Goal: Task Accomplishment & Management: Use online tool/utility

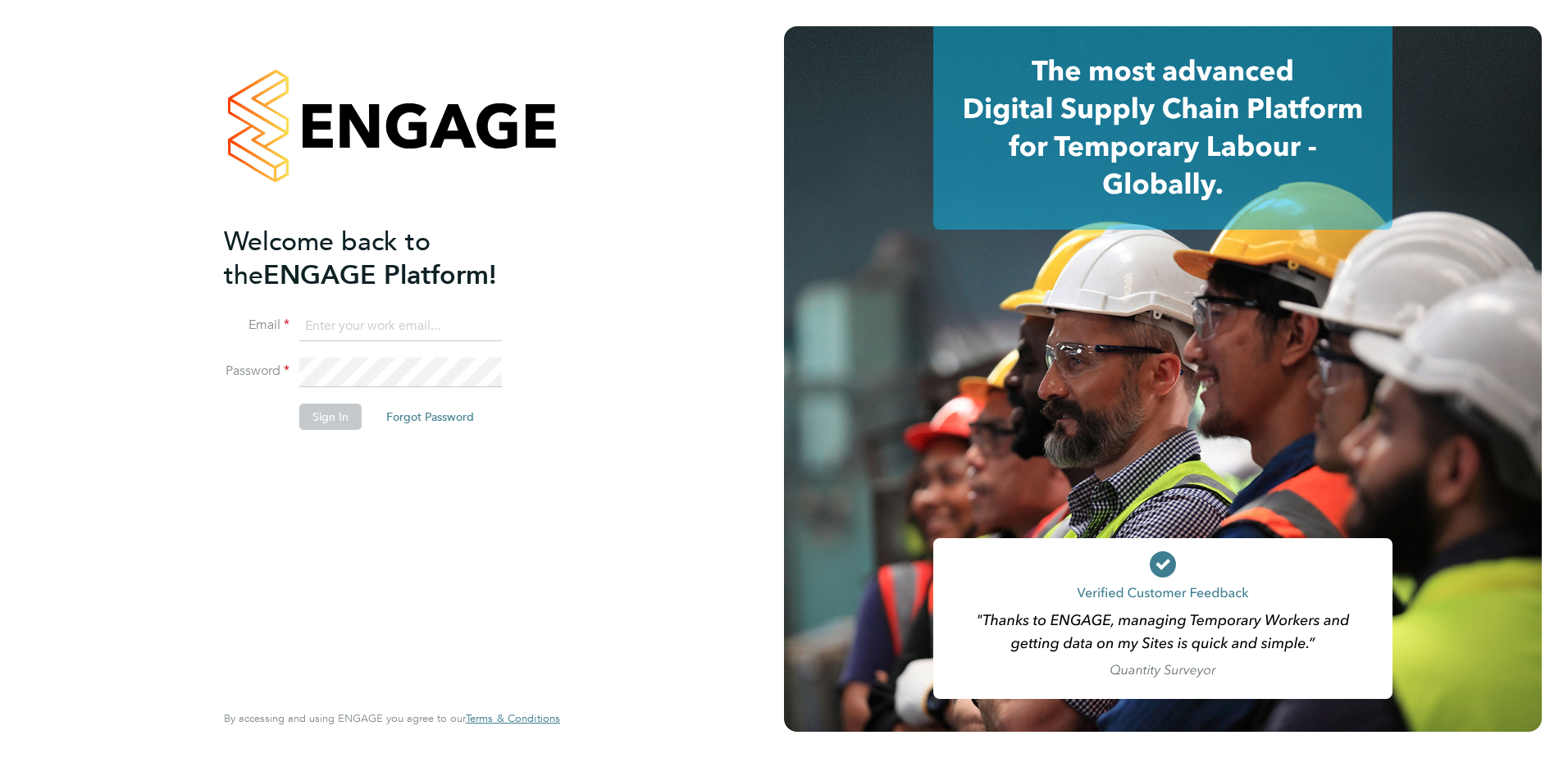
type input "daniel.constantin@vistry.co.uk"
click at [319, 403] on button "Sign In" at bounding box center [330, 416] width 62 height 26
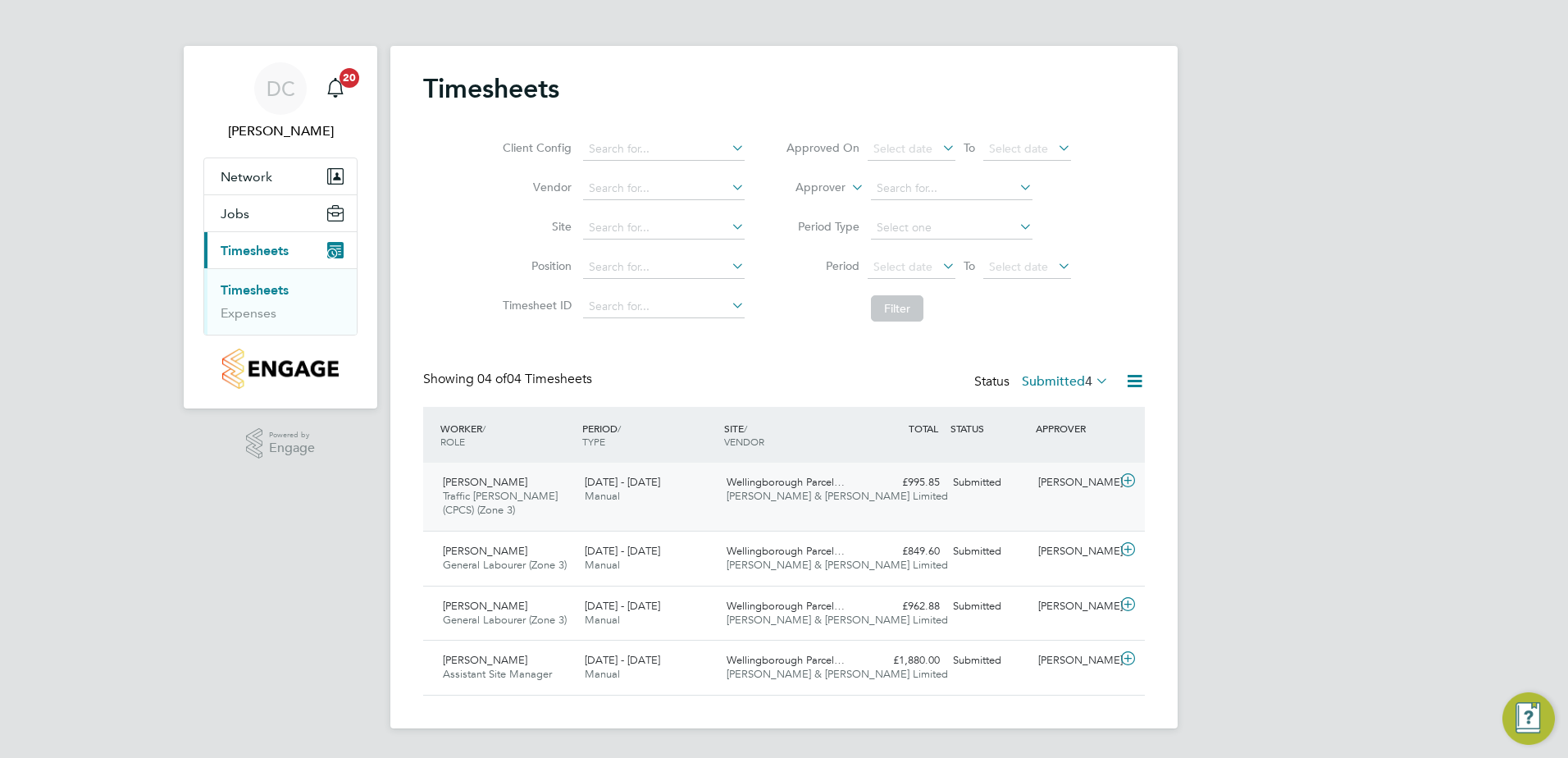
click at [1130, 475] on icon at bounding box center [1128, 481] width 20 height 13
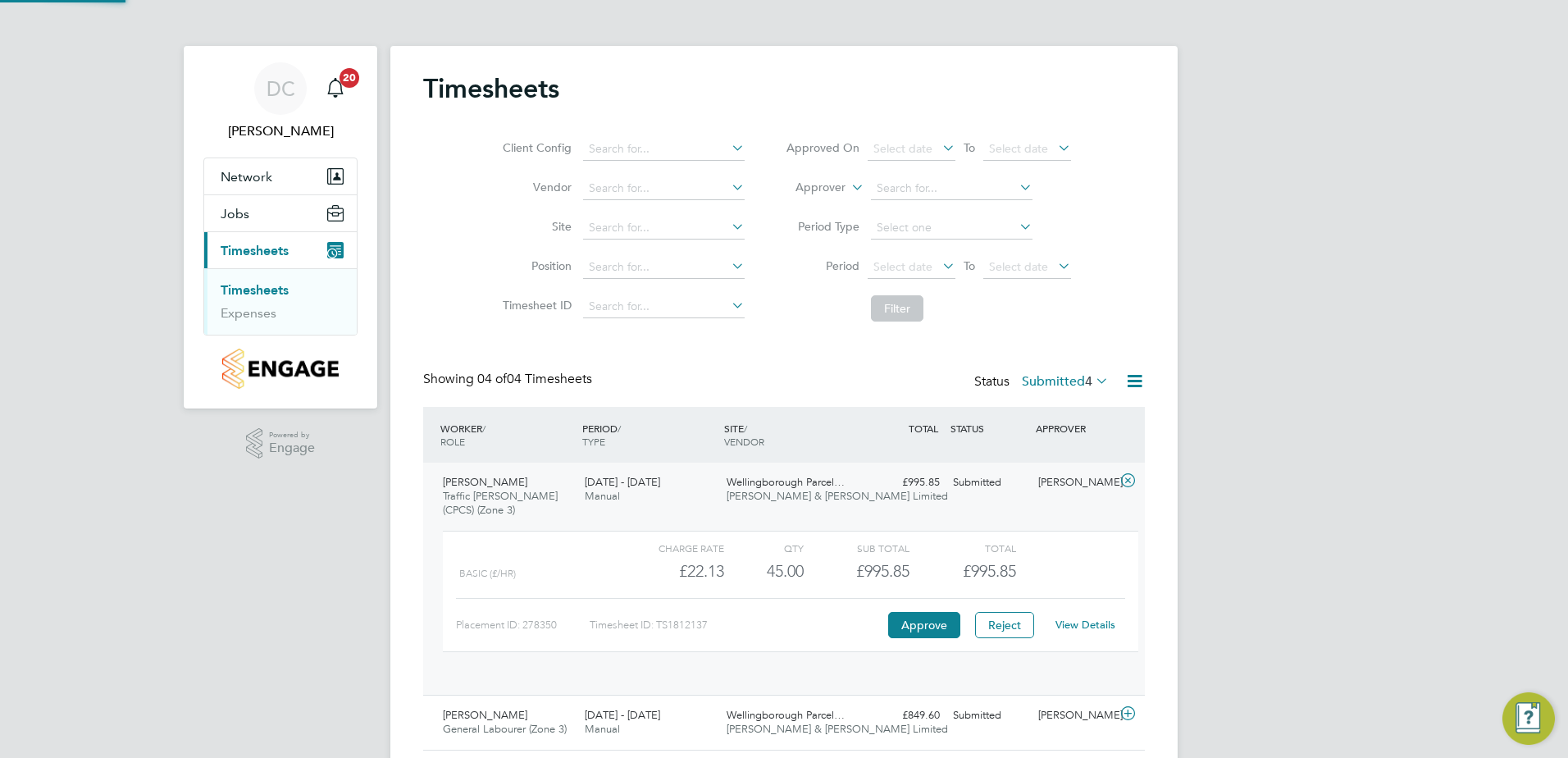
scroll to position [28, 160]
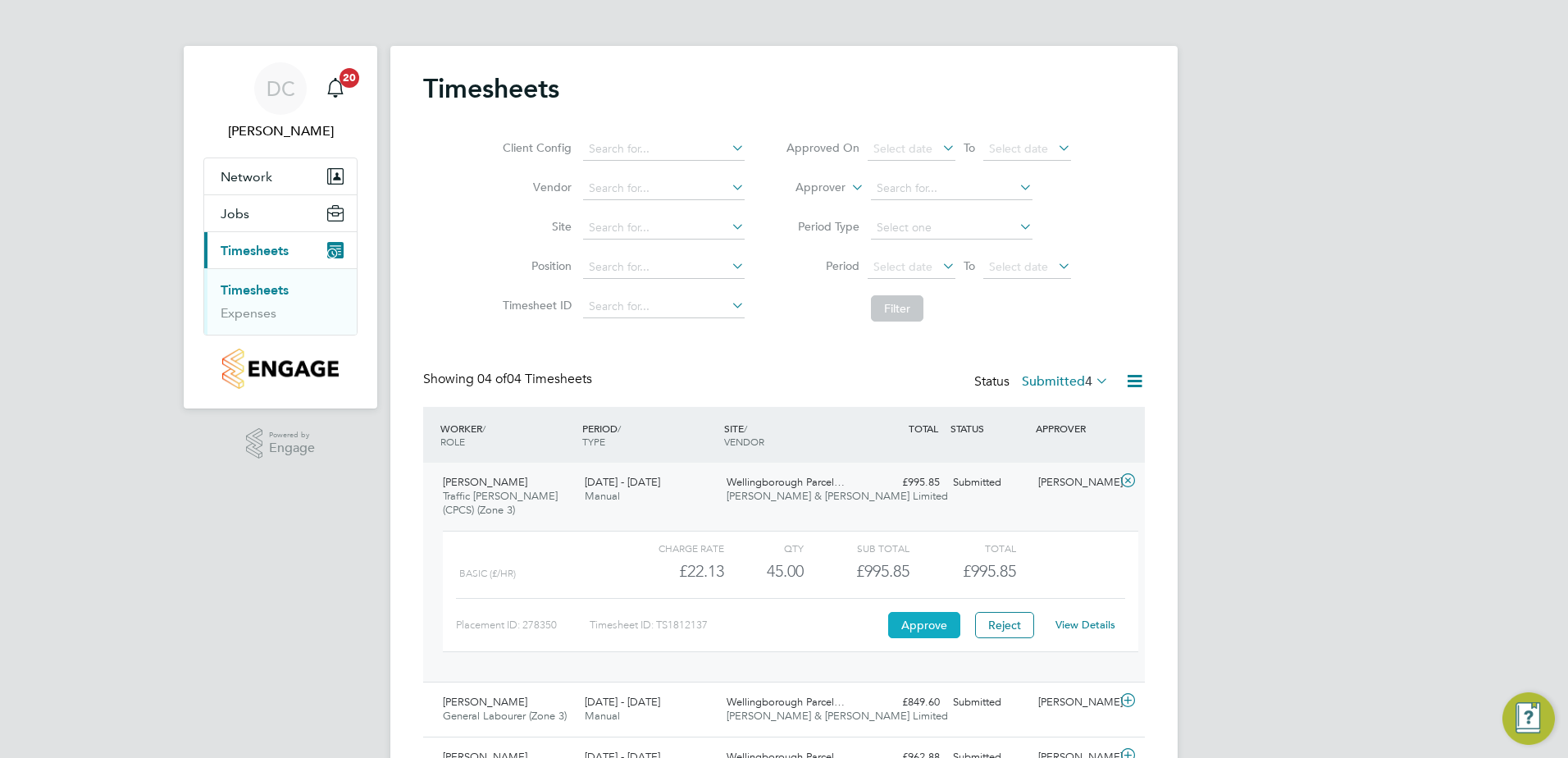
click at [921, 621] on button "Approve" at bounding box center [924, 624] width 72 height 26
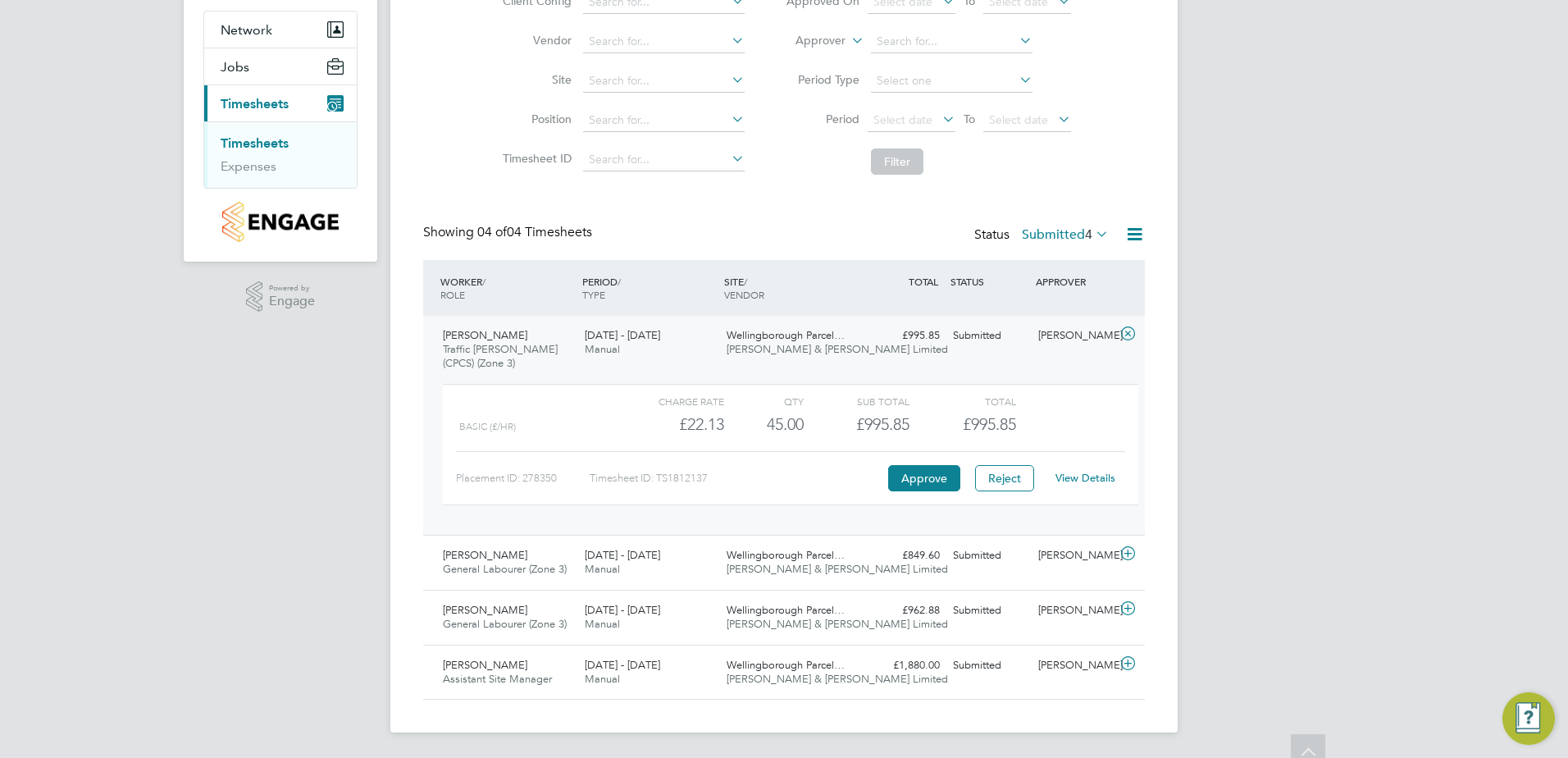
scroll to position [148, 0]
click at [1130, 549] on icon at bounding box center [1128, 553] width 20 height 13
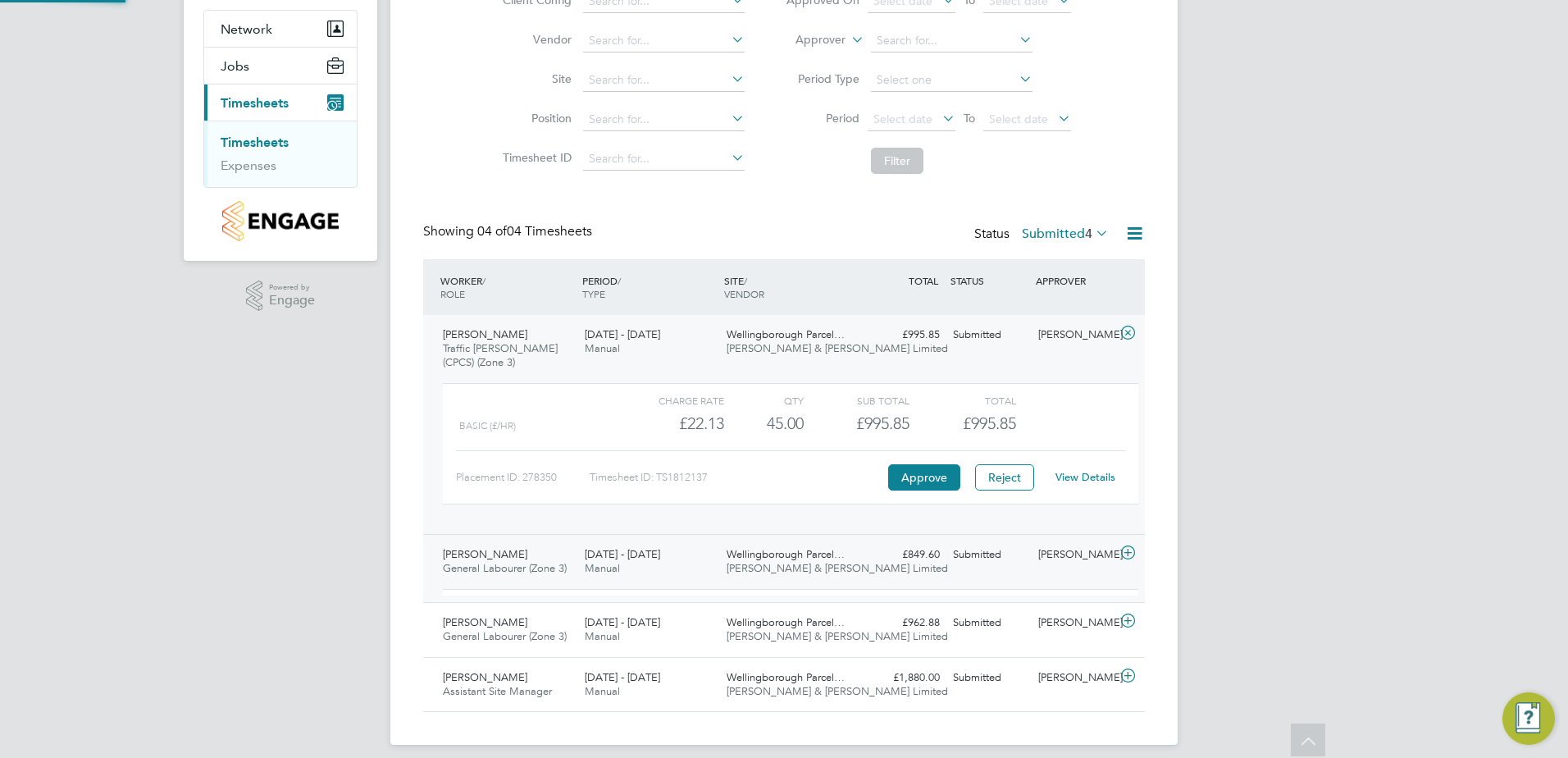
scroll to position [28, 160]
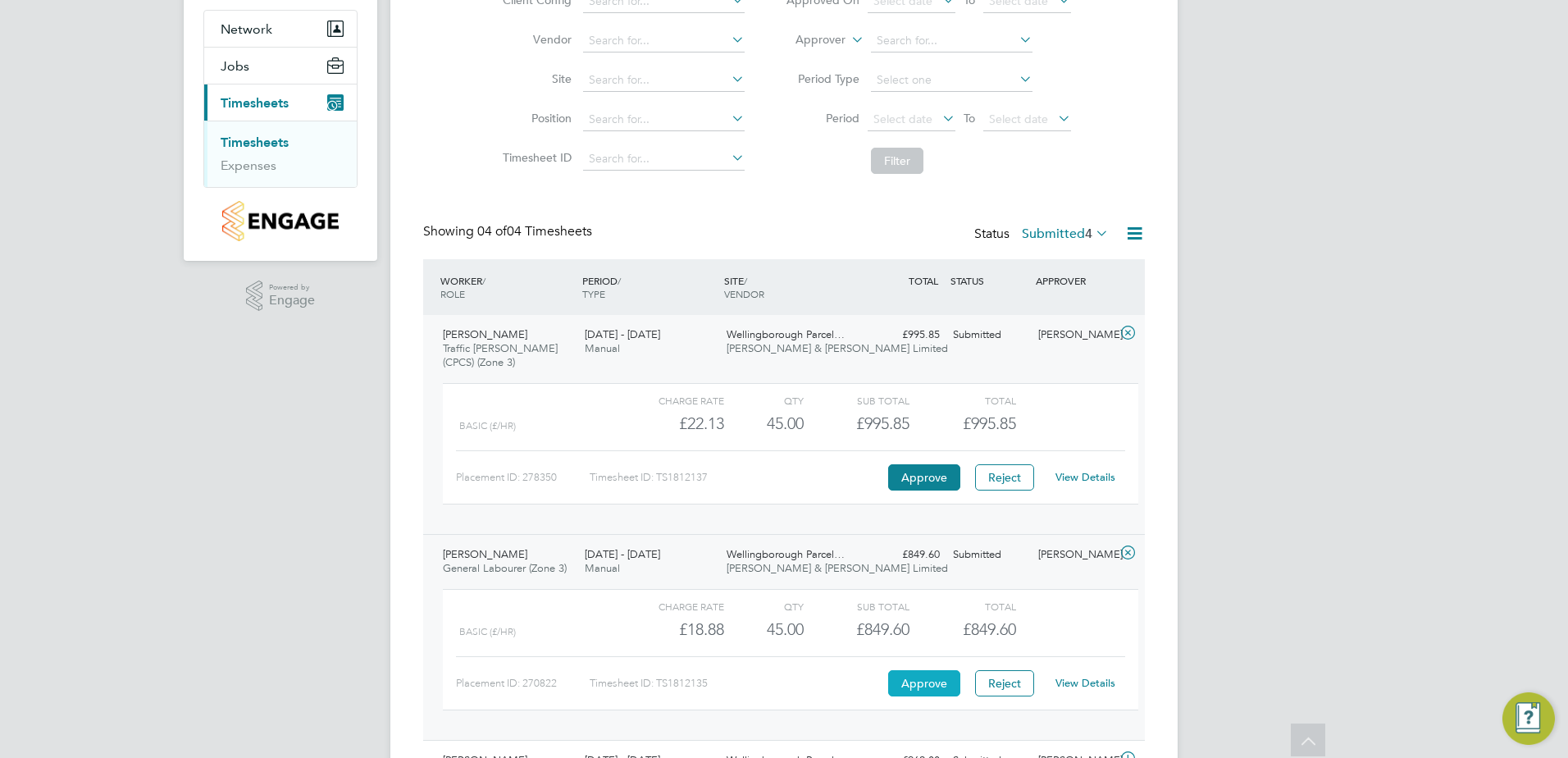
click at [948, 681] on button "Approve" at bounding box center [924, 682] width 72 height 26
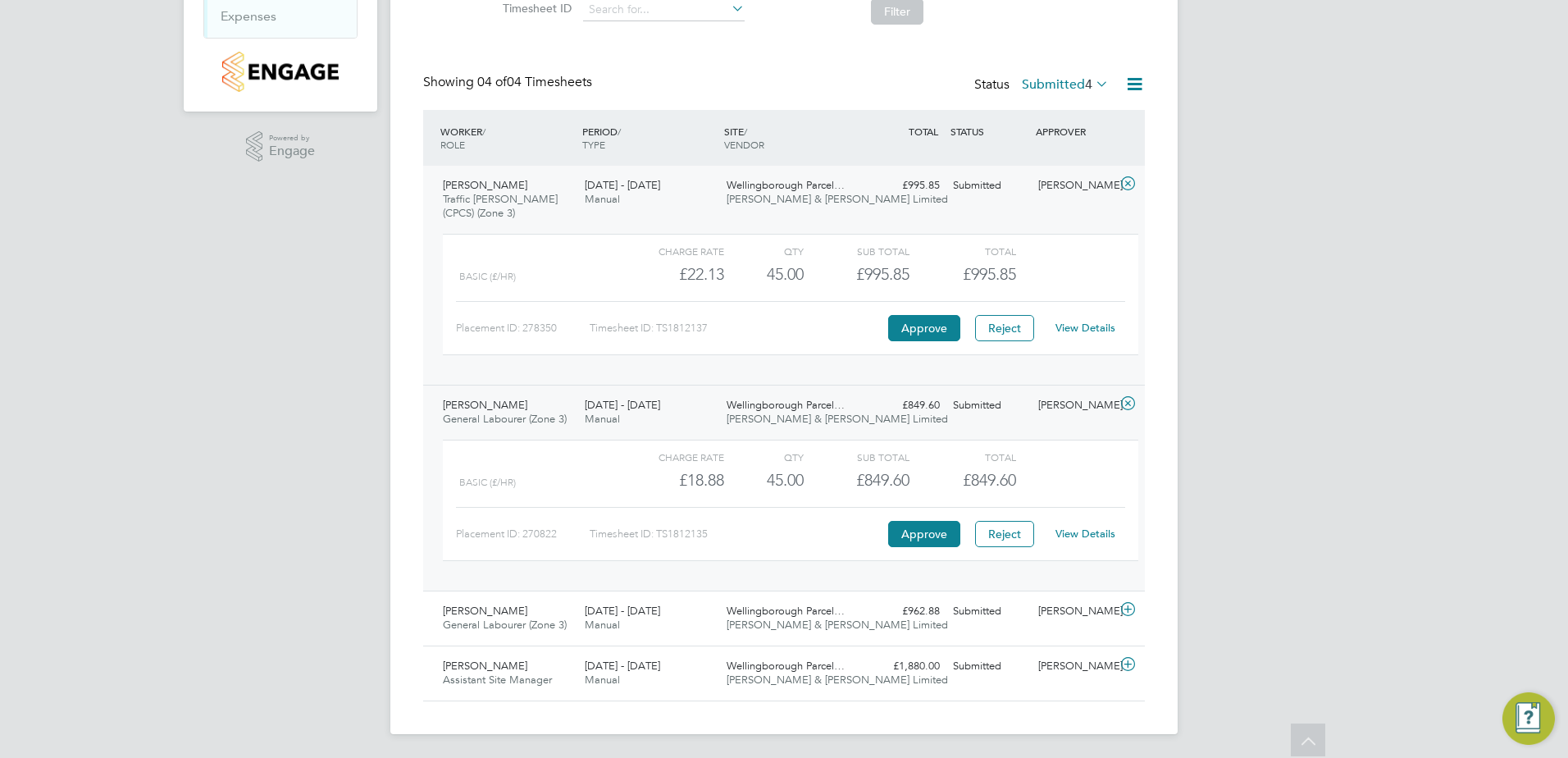
scroll to position [299, 0]
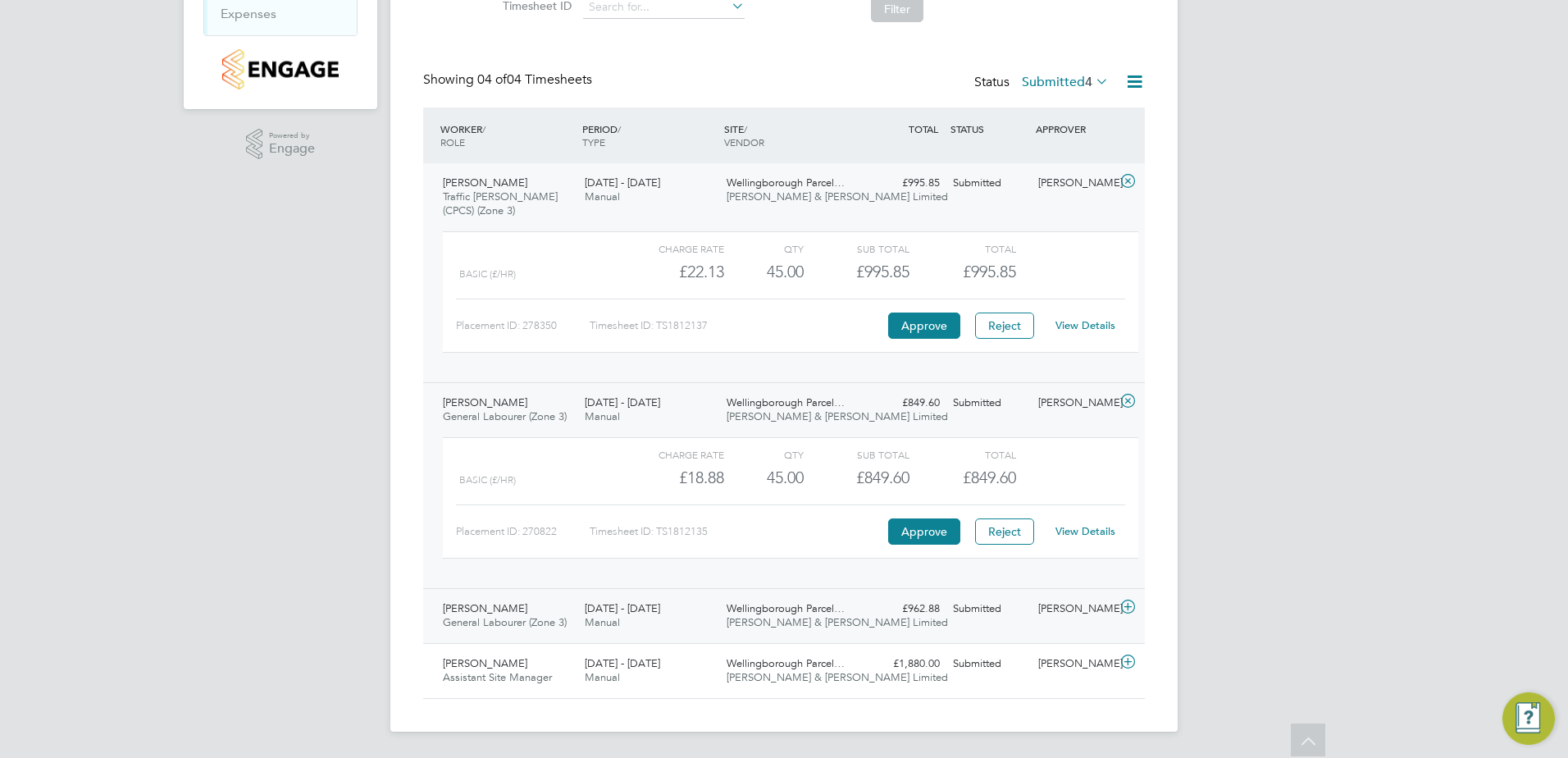
click at [1127, 604] on icon at bounding box center [1128, 607] width 20 height 13
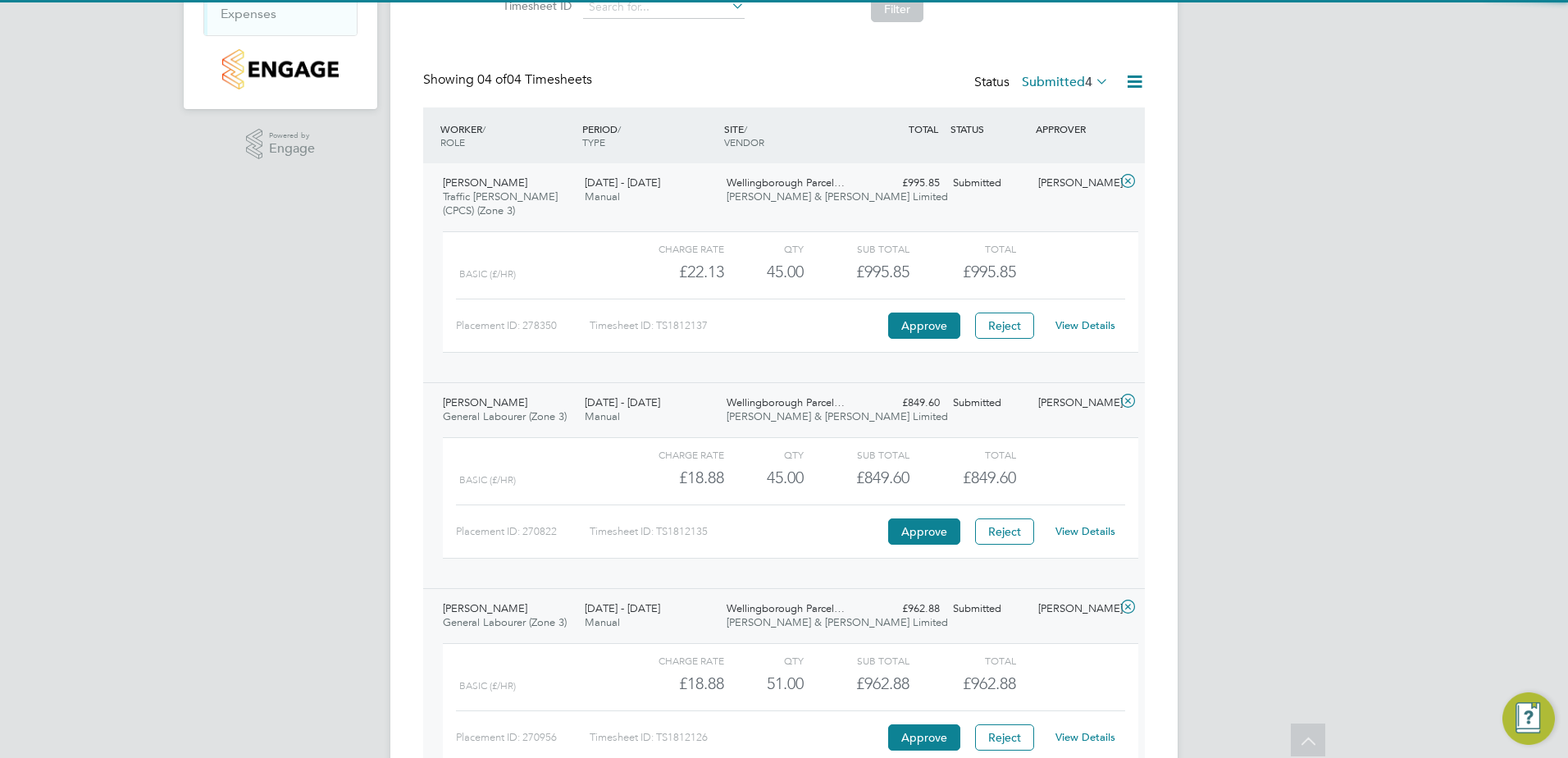
scroll to position [450, 0]
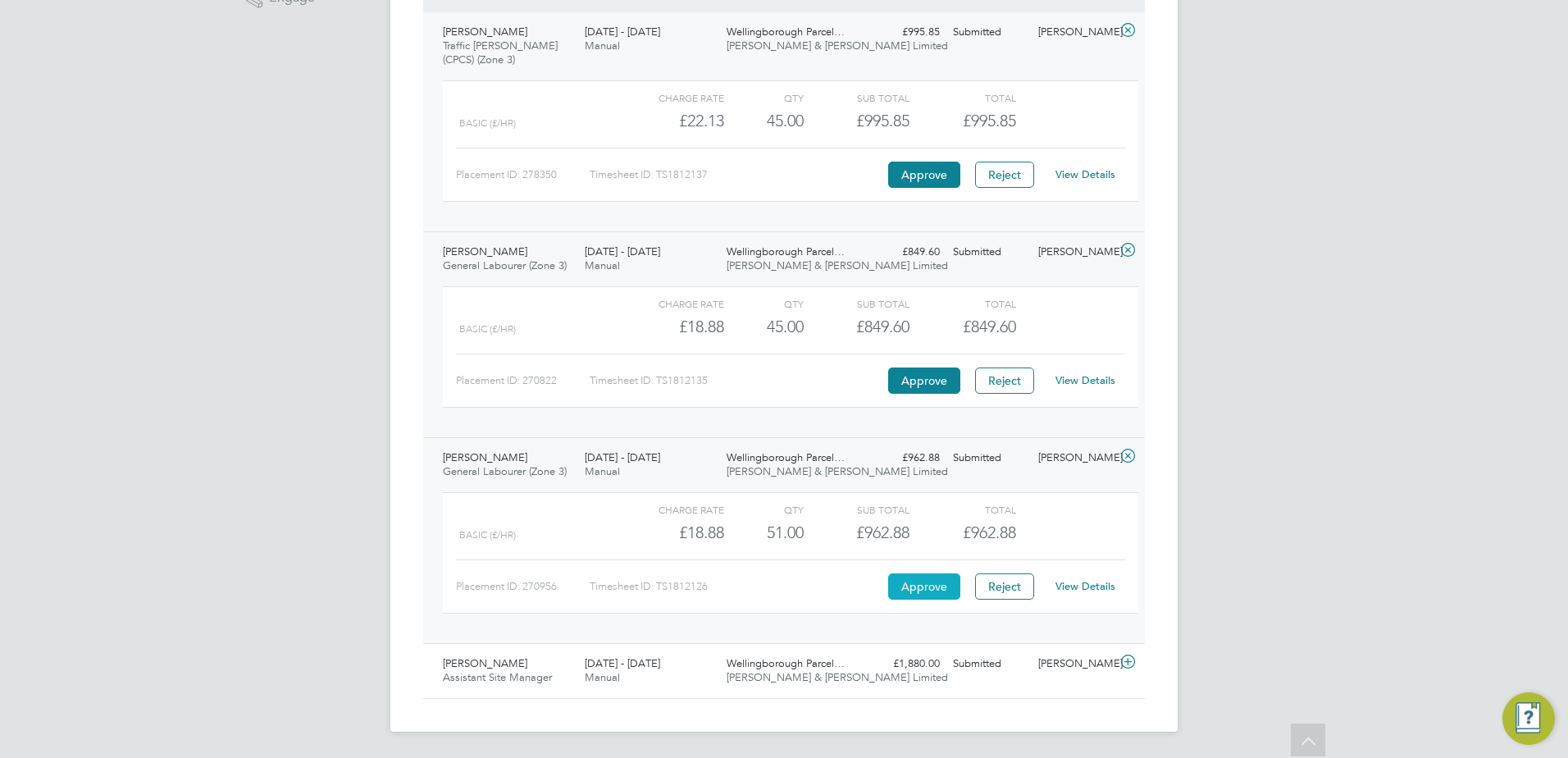
click at [943, 578] on button "Approve" at bounding box center [924, 586] width 72 height 26
click at [1132, 661] on icon at bounding box center [1128, 662] width 20 height 13
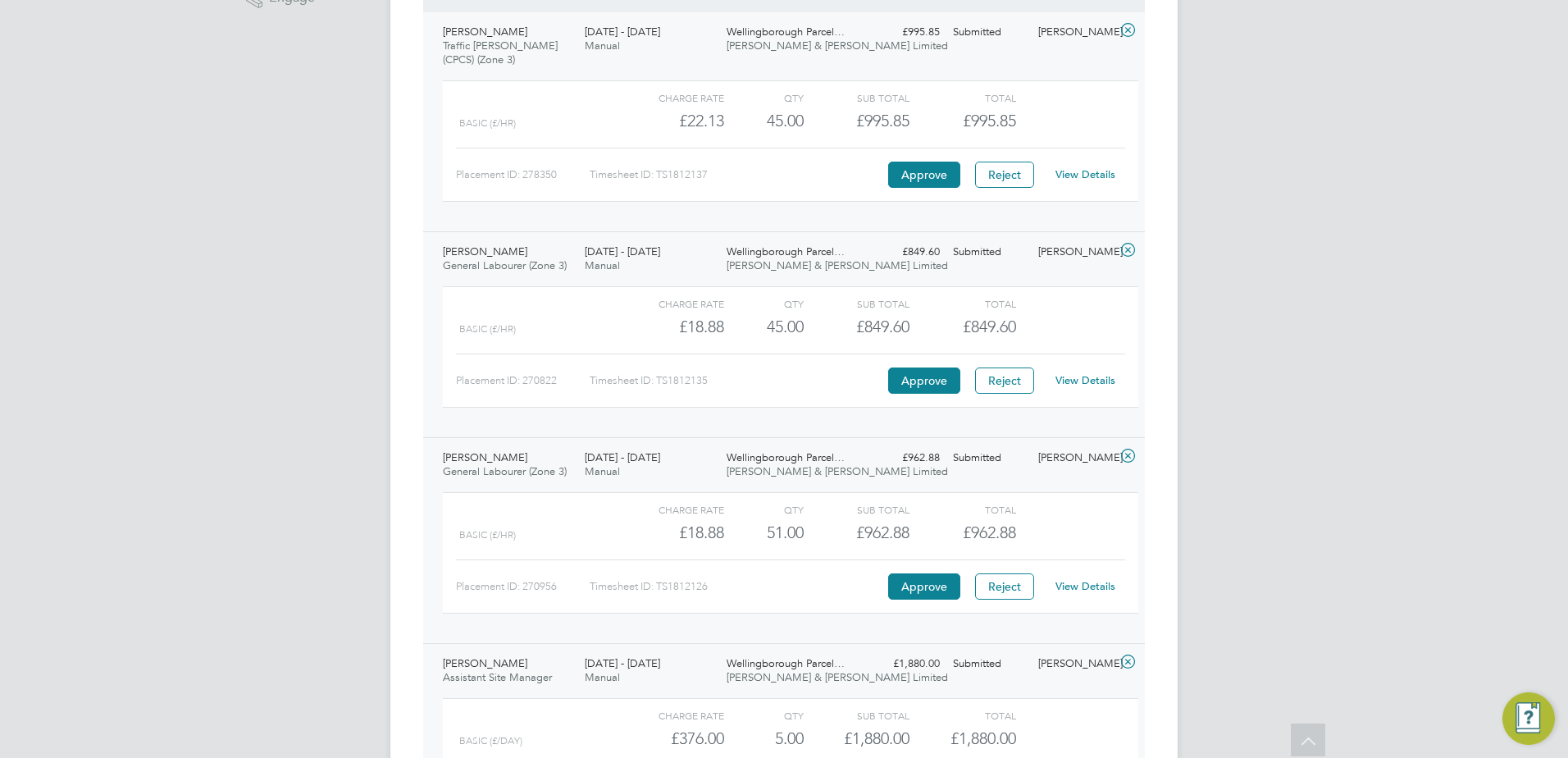
scroll to position [601, 0]
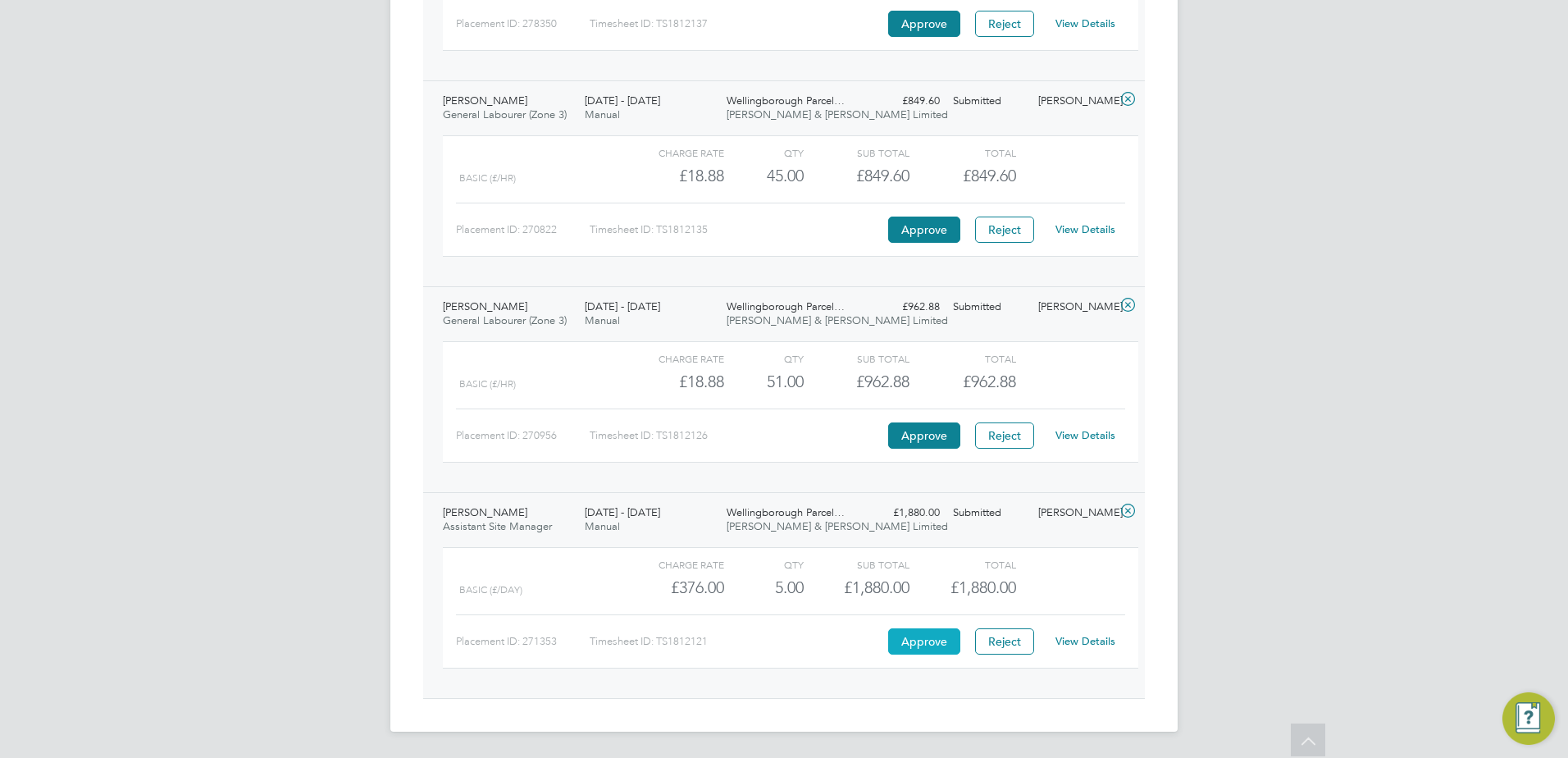
click at [934, 634] on button "Approve" at bounding box center [924, 641] width 72 height 26
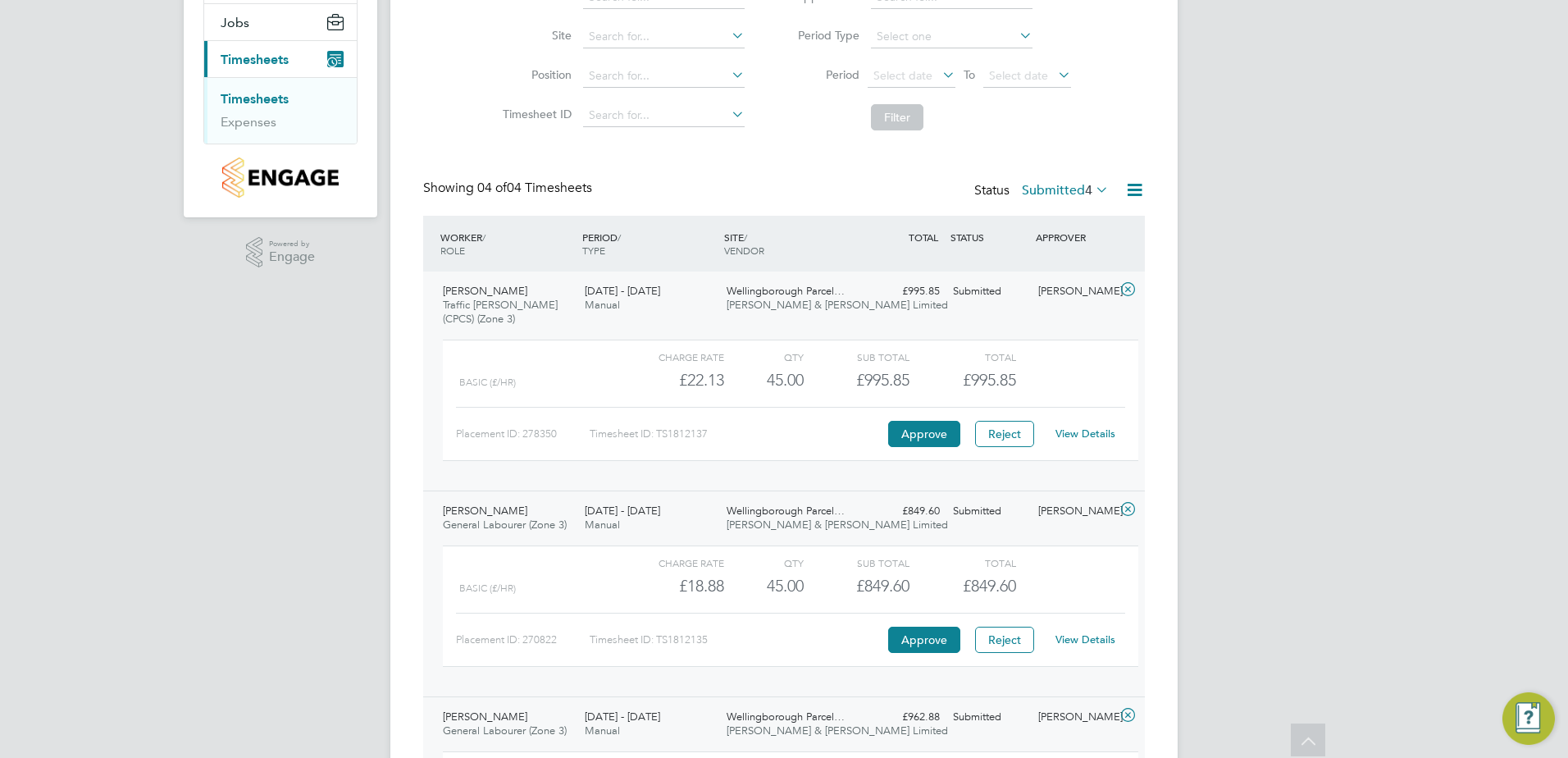
scroll to position [0, 0]
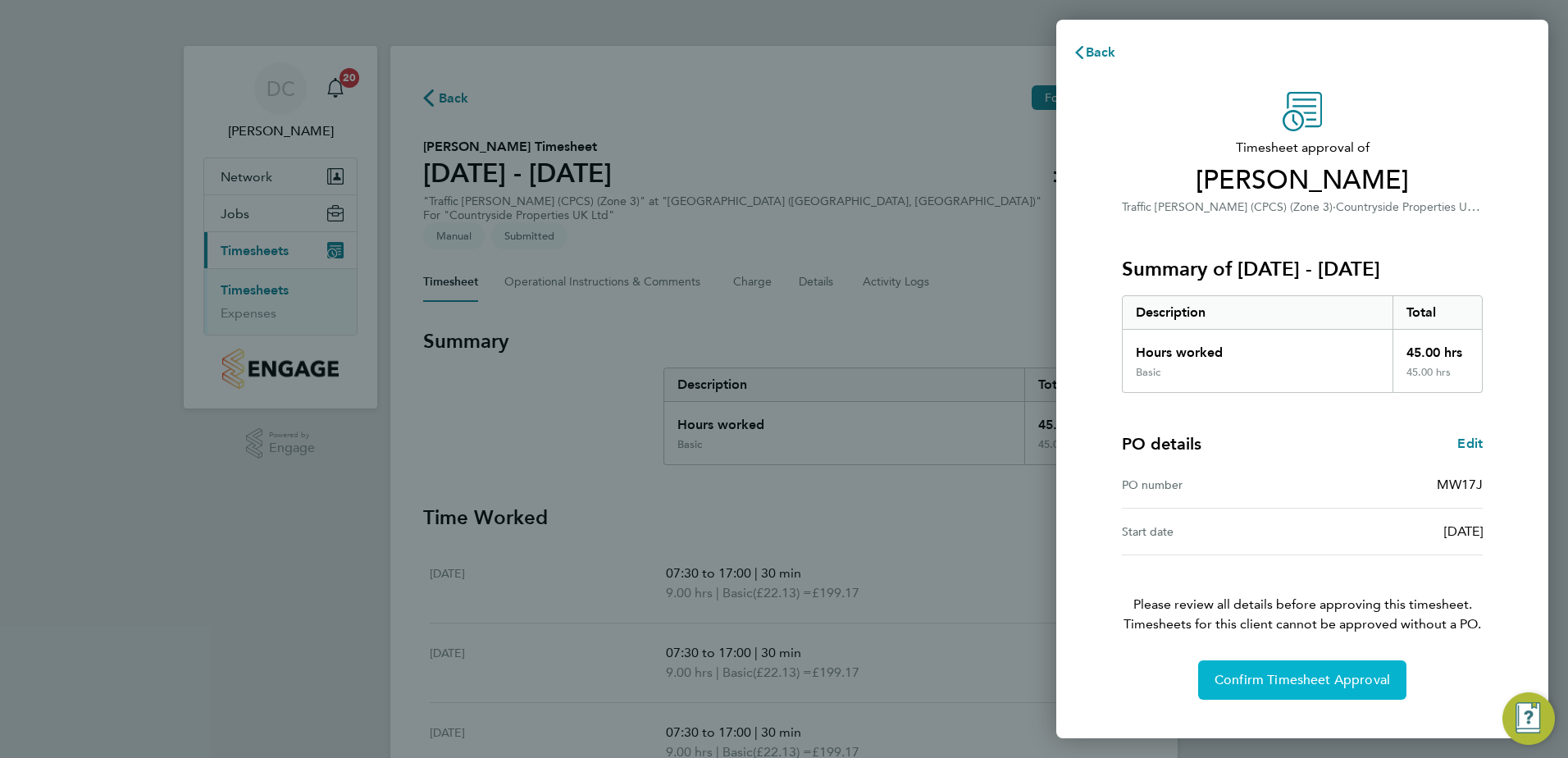
click at [1295, 685] on span "Confirm Timesheet Approval" at bounding box center [1303, 679] width 175 height 16
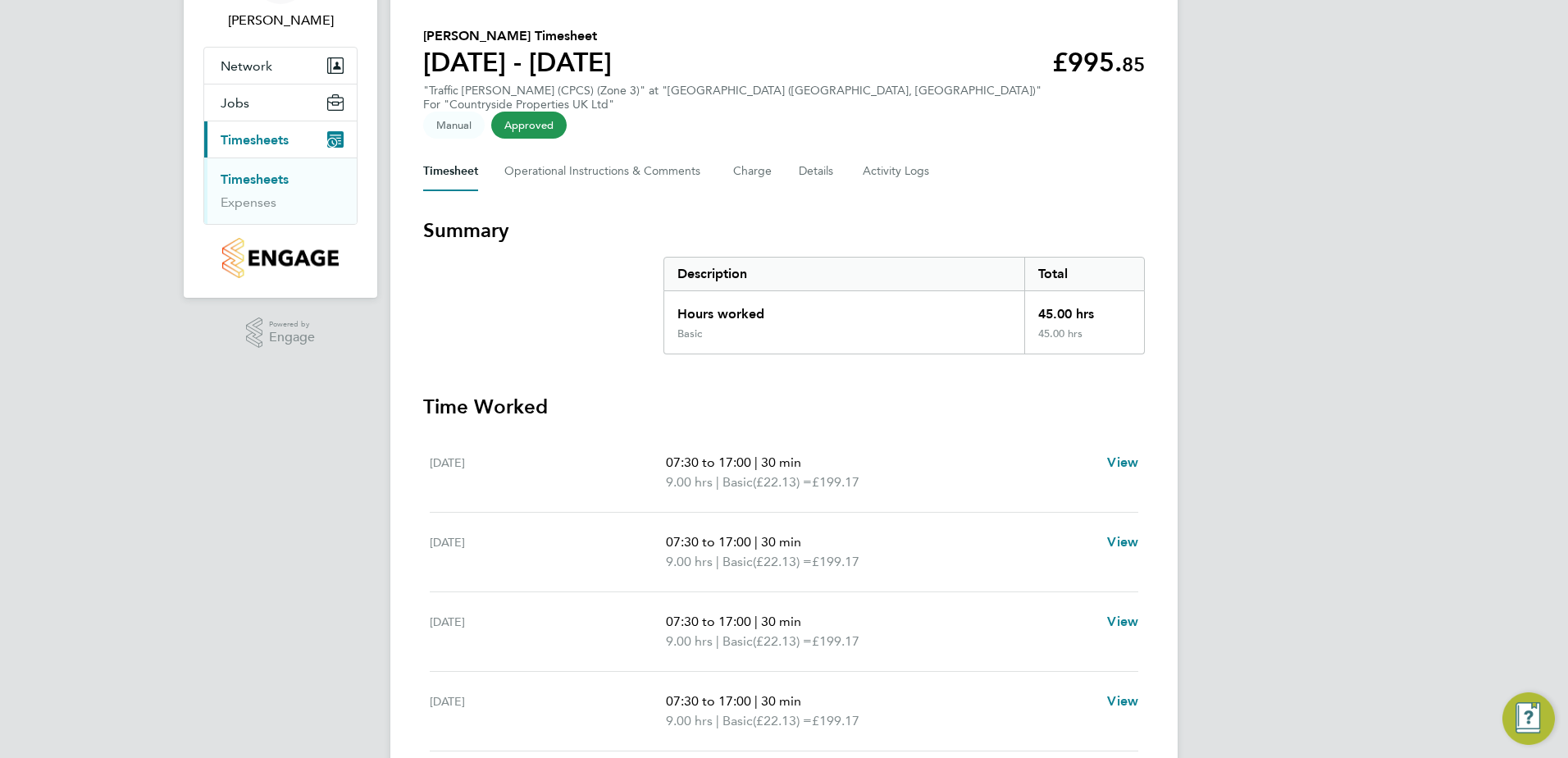
scroll to position [82, 0]
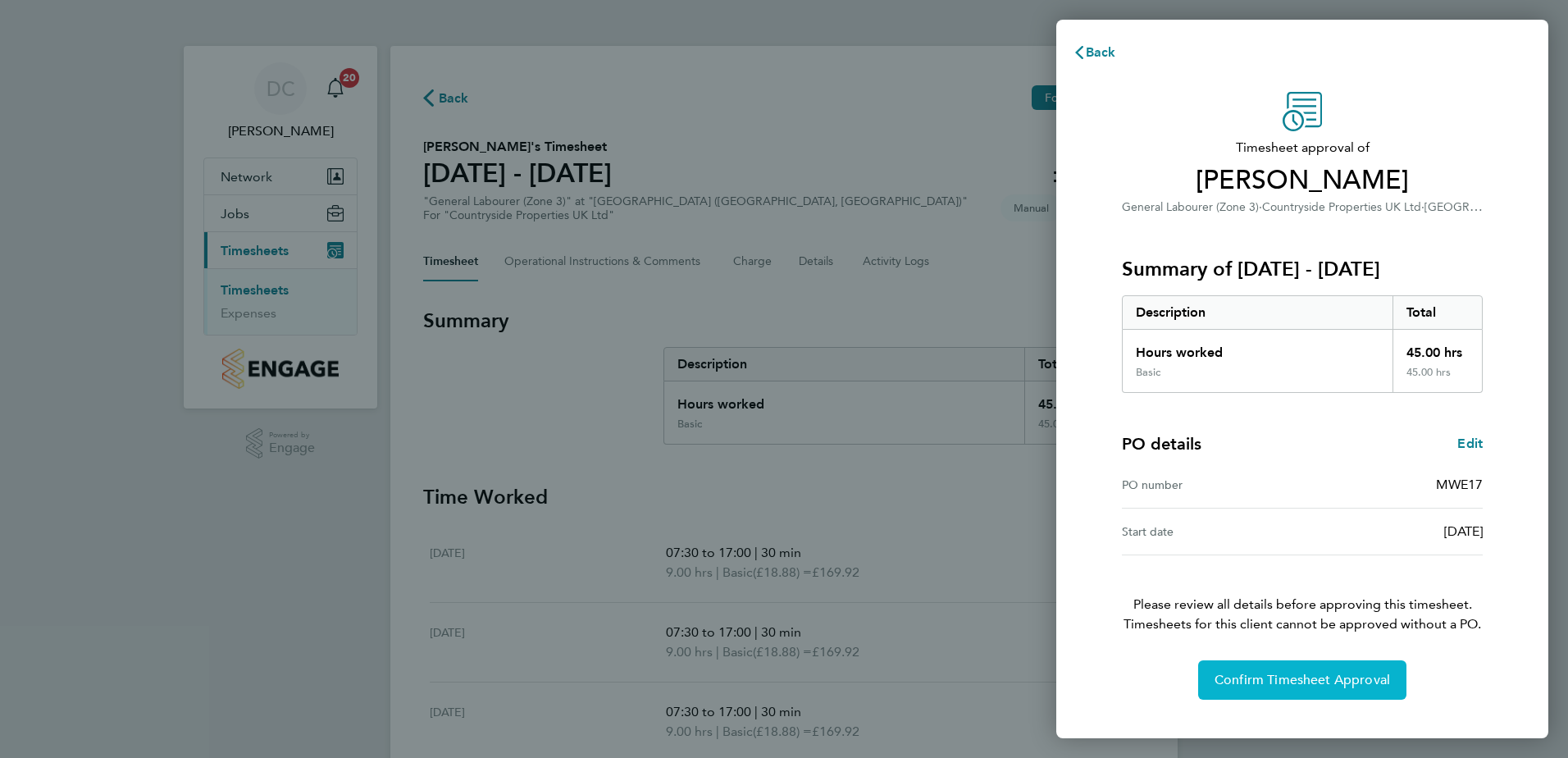
click at [1345, 669] on button "Confirm Timesheet Approval" at bounding box center [1302, 679] width 208 height 39
click at [1234, 660] on button "Confirm Timesheet Approval" at bounding box center [1302, 679] width 208 height 39
click at [1299, 677] on span "Confirm Timesheet Approval" at bounding box center [1303, 679] width 175 height 16
